Goal: Communication & Community: Answer question/provide support

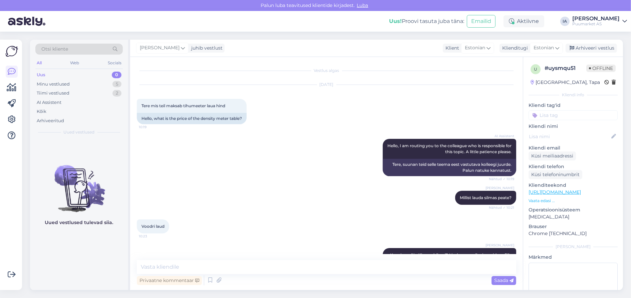
scroll to position [570, 0]
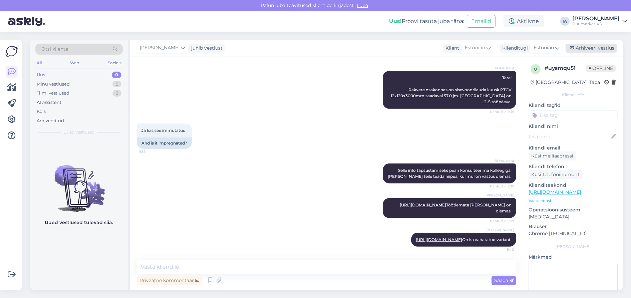
click at [593, 48] on div "Arhiveeri vestlus" at bounding box center [590, 48] width 51 height 9
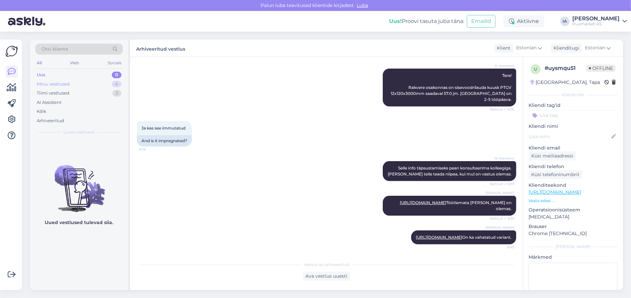
click at [78, 87] on div "Minu vestlused 4" at bounding box center [78, 84] width 87 height 9
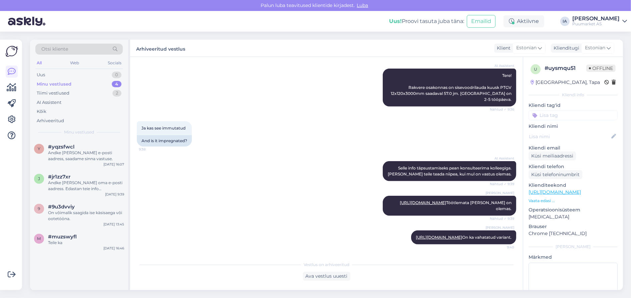
scroll to position [575, 0]
click at [73, 162] on div "Andke [PERSON_NAME] e-posti aadress, saadame sinna vastuse." at bounding box center [86, 156] width 76 height 12
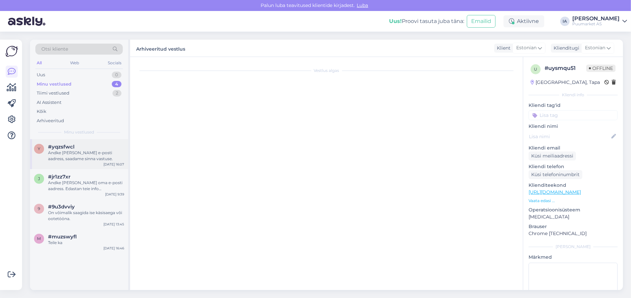
scroll to position [82, 0]
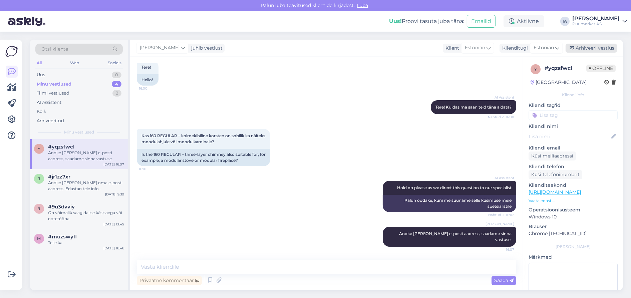
click at [592, 48] on div "Arhiveeri vestlus" at bounding box center [590, 48] width 51 height 9
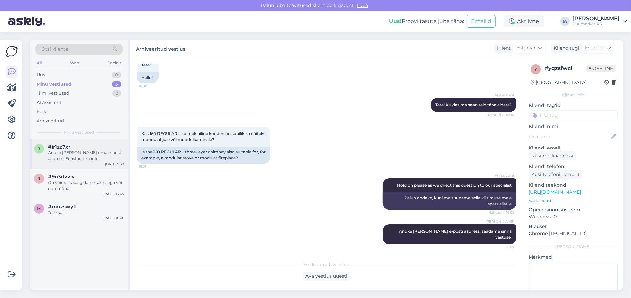
click at [93, 162] on div "Andke [PERSON_NAME] oma e-posti aadress. Edastan teie info kliendihaldurile, ke…" at bounding box center [86, 156] width 76 height 12
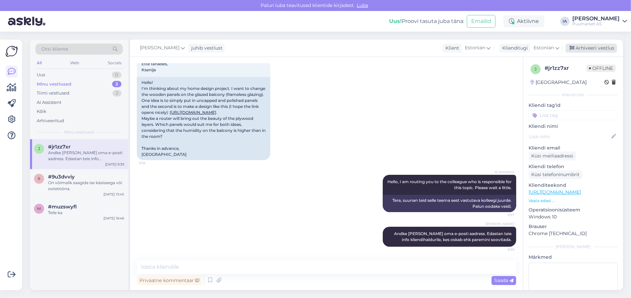
click at [599, 47] on div "Arhiveeri vestlus" at bounding box center [590, 48] width 51 height 9
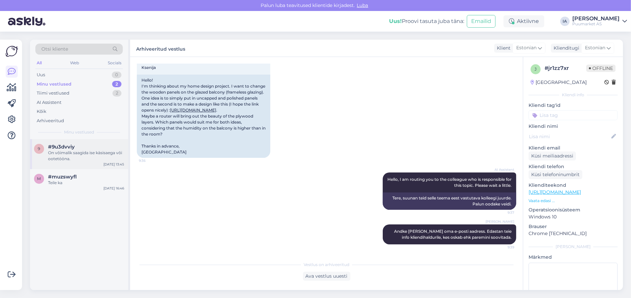
click at [84, 162] on div "On võimalik saagida ise käsisaega või ootetööna." at bounding box center [86, 156] width 76 height 12
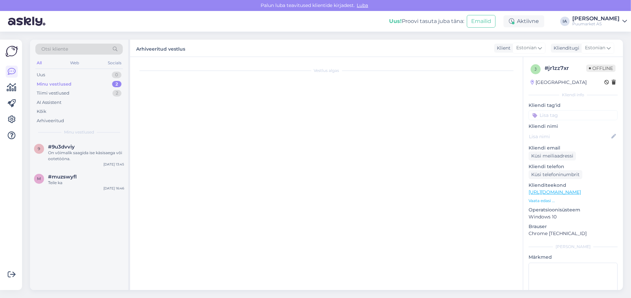
scroll to position [113, 0]
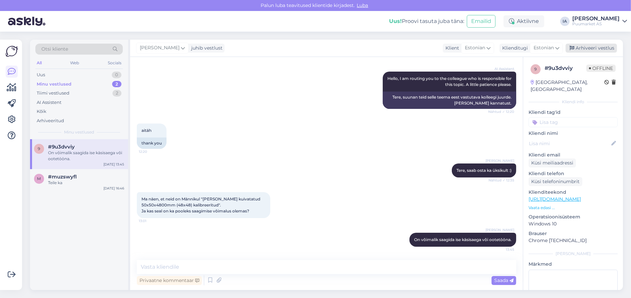
drag, startPoint x: 597, startPoint y: 50, endPoint x: 542, endPoint y: 45, distance: 55.2
click at [597, 50] on div "Arhiveeri vestlus" at bounding box center [590, 48] width 51 height 9
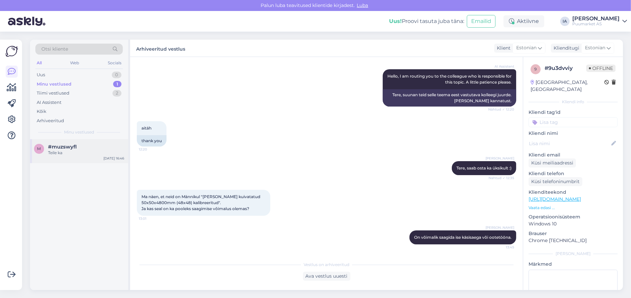
click at [71, 150] on span "#muzswyfl" at bounding box center [62, 147] width 29 height 6
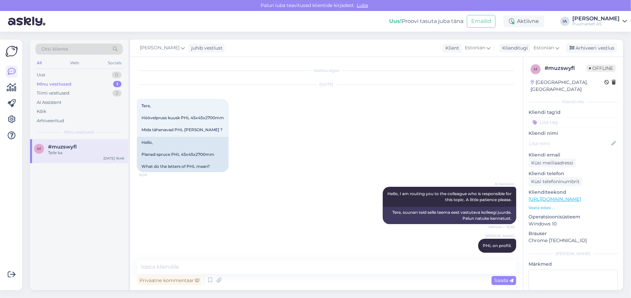
scroll to position [197, 0]
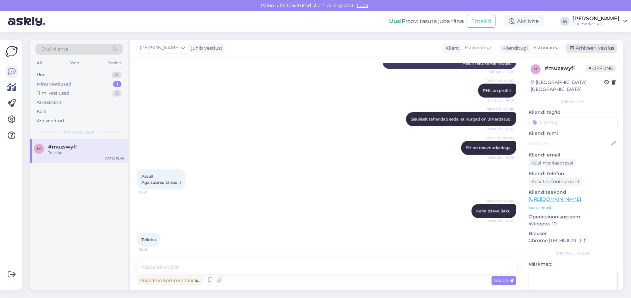
click at [591, 48] on div "Arhiveeri vestlus" at bounding box center [590, 48] width 51 height 9
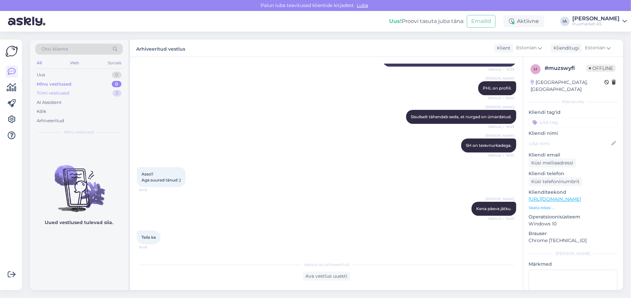
click at [69, 97] on div "Tiimi vestlused" at bounding box center [53, 93] width 33 height 7
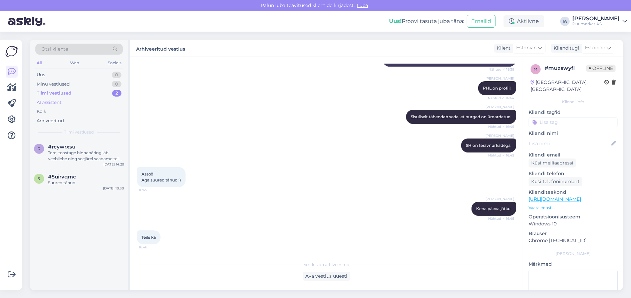
click at [61, 106] on div "AI Assistent" at bounding box center [49, 102] width 25 height 7
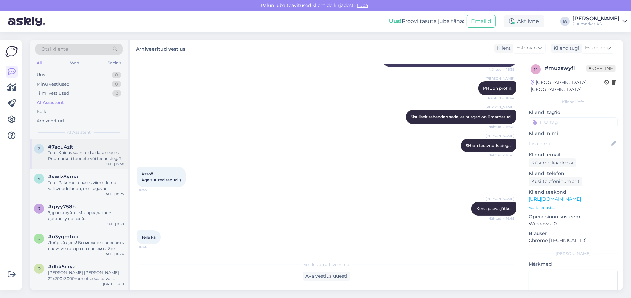
click at [67, 161] on div "Tere! Kuidas saan teid aidata seoses Puumarketi toodete või teenustega?" at bounding box center [86, 156] width 76 height 12
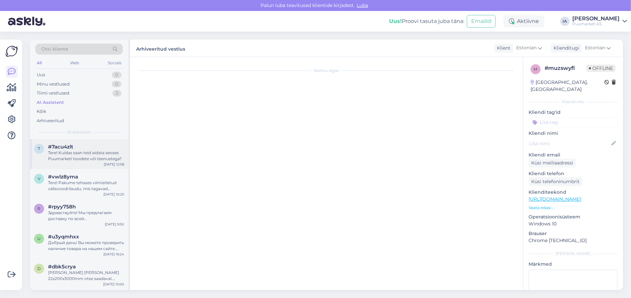
scroll to position [6, 0]
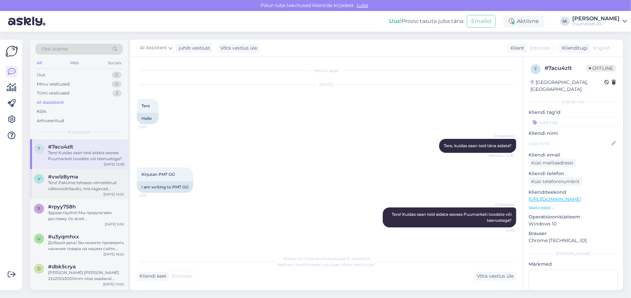
click at [70, 192] on div "Tere! Pakume tehases viimistletud välisvoodrilaudu, mis tagavad parema vastupid…" at bounding box center [86, 186] width 76 height 12
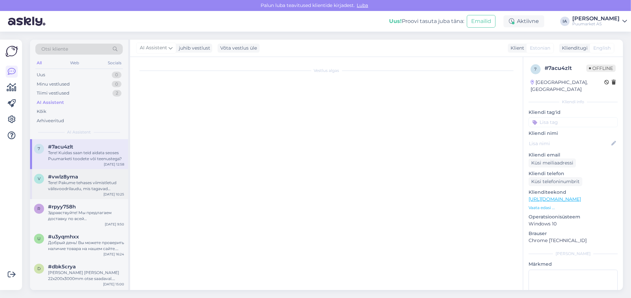
scroll to position [8, 0]
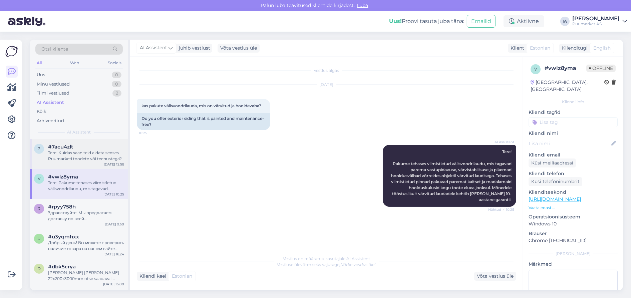
click at [60, 162] on div "Tere! Kuidas saan teid aidata seoses Puumarketi toodete või teenustega?" at bounding box center [86, 156] width 76 height 12
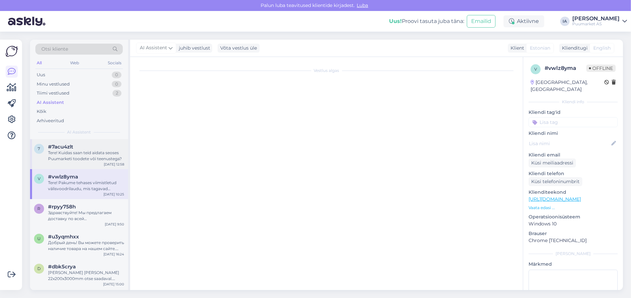
scroll to position [6, 0]
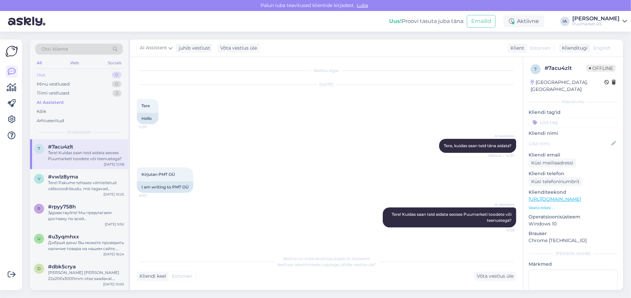
click at [53, 78] on div "Uus 0" at bounding box center [78, 74] width 87 height 9
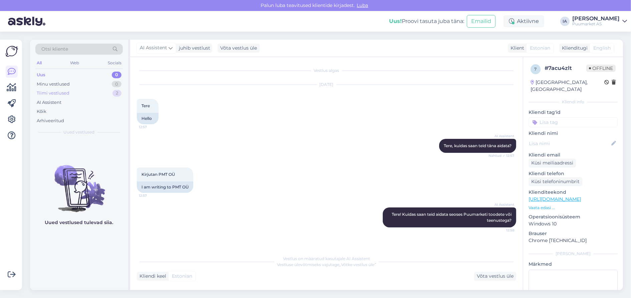
click at [77, 98] on div "Tiimi vestlused 2" at bounding box center [78, 93] width 87 height 9
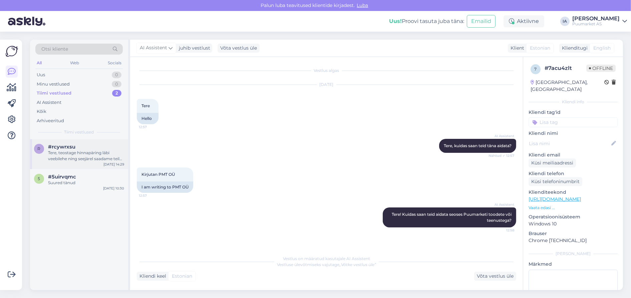
click at [83, 162] on div "Tere, teostage hinnapäring läbi veebilehe ning seejärel saadame teile hinnapakk…" at bounding box center [86, 156] width 76 height 12
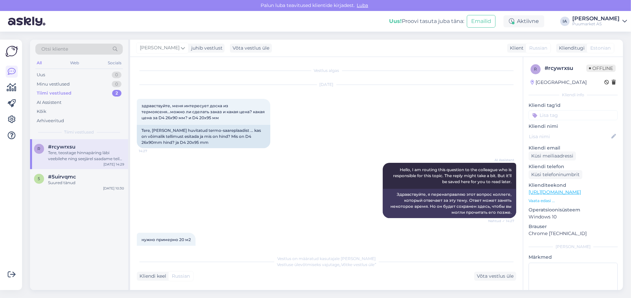
scroll to position [174, 0]
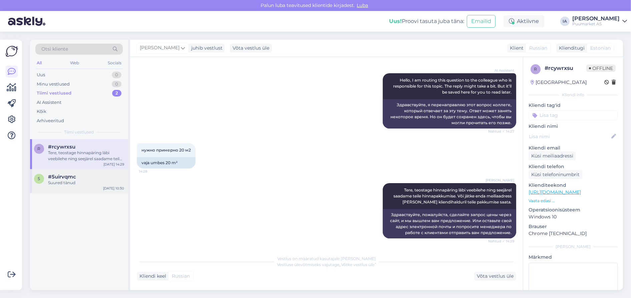
click at [65, 188] on div "5 #5uirvqmc Suured tänud [DATE] 10:30" at bounding box center [79, 181] width 98 height 24
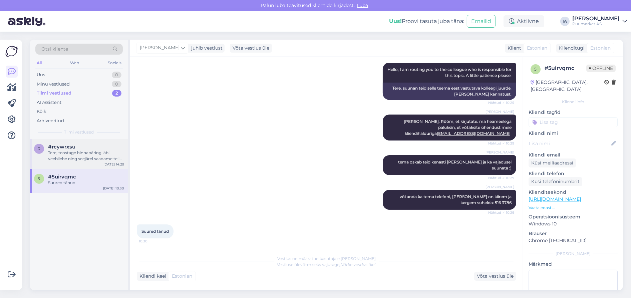
click at [63, 162] on div "Tere, teostage hinnapäring läbi veebilehe ning seejärel saadame teile hinnapakk…" at bounding box center [86, 156] width 76 height 12
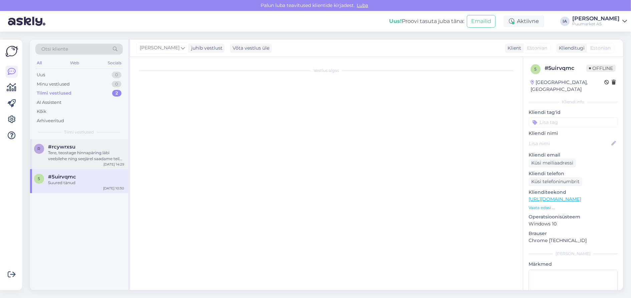
scroll to position [174, 0]
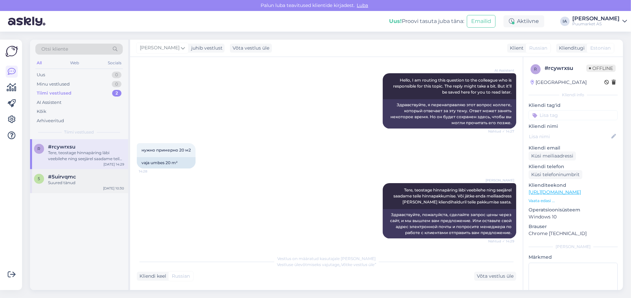
click at [90, 193] on div "5 #5uirvqmc Suured tänud [DATE] 10:30" at bounding box center [79, 181] width 98 height 24
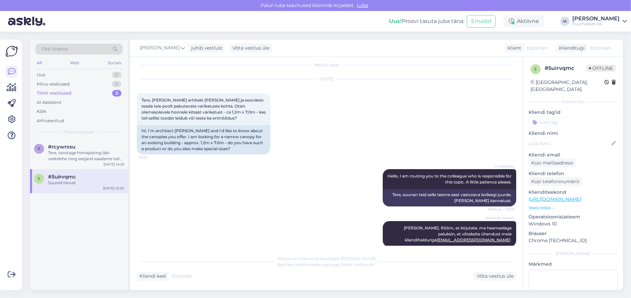
scroll to position [0, 0]
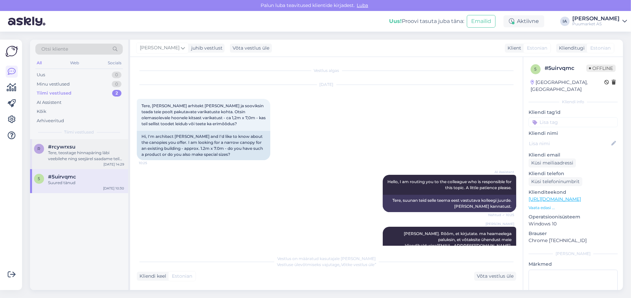
click at [83, 162] on div "Tere, teostage hinnapäring läbi veebilehe ning seejärel saadame teile hinnapakk…" at bounding box center [86, 156] width 76 height 12
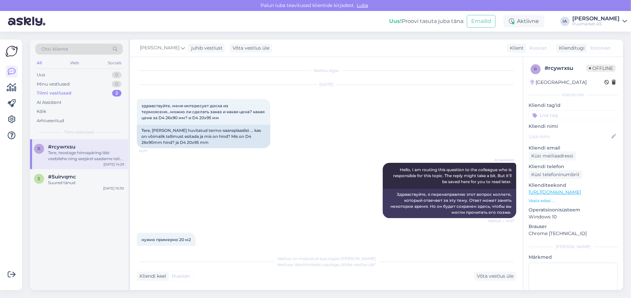
scroll to position [174, 0]
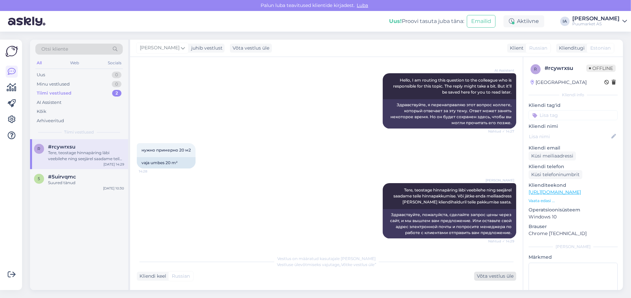
click at [489, 279] on div "Võta vestlus üle" at bounding box center [495, 276] width 42 height 9
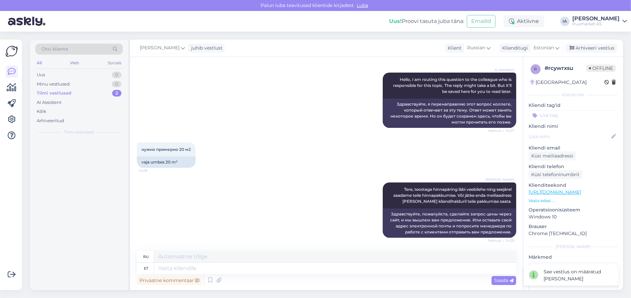
scroll to position [172, 0]
click at [592, 45] on div "Arhiveeri vestlus" at bounding box center [590, 48] width 51 height 9
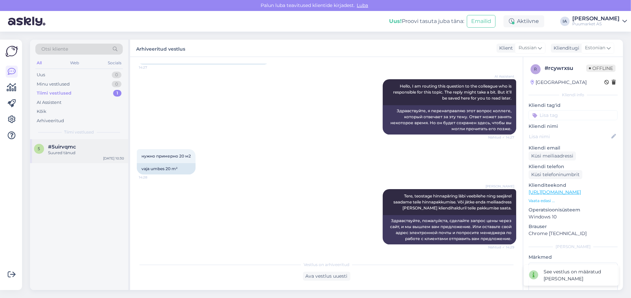
click at [83, 150] on div "#5uirvqmc" at bounding box center [86, 147] width 76 height 6
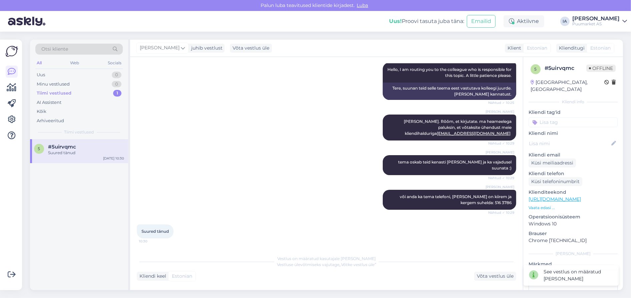
scroll to position [164, 0]
click at [502, 276] on div "Võta vestlus üle" at bounding box center [495, 276] width 42 height 9
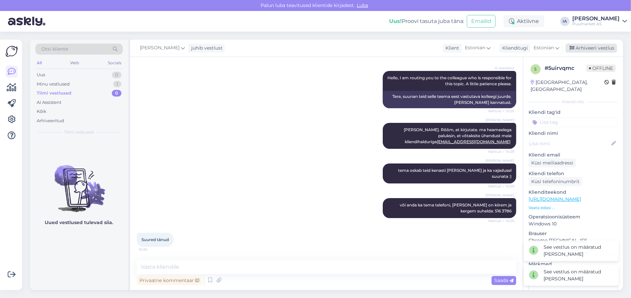
drag, startPoint x: 596, startPoint y: 50, endPoint x: 362, endPoint y: 0, distance: 239.0
click at [596, 51] on div "Arhiveeri vestlus" at bounding box center [590, 48] width 51 height 9
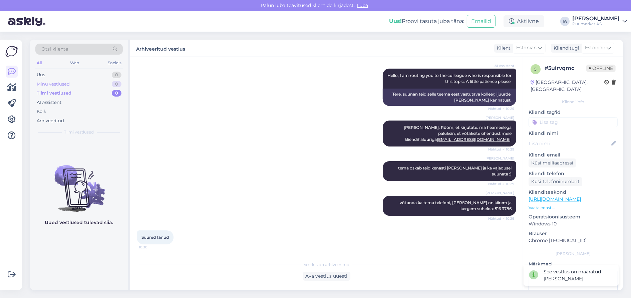
click at [60, 88] on div "Minu vestlused" at bounding box center [53, 84] width 33 height 7
click at [55, 78] on div "Uus 0" at bounding box center [78, 74] width 87 height 9
click at [77, 65] on div "Web" at bounding box center [75, 63] width 12 height 9
click at [114, 63] on div "Socials" at bounding box center [114, 63] width 16 height 9
click at [36, 65] on div "All" at bounding box center [39, 63] width 8 height 9
